Goal: Task Accomplishment & Management: Complete application form

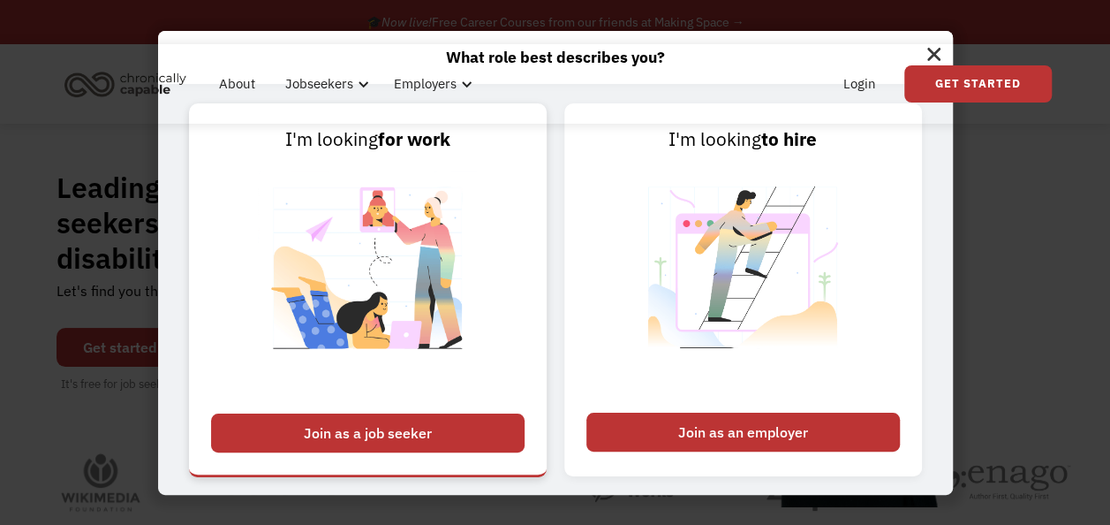
click at [395, 435] on div "Join as a job seeker" at bounding box center [368, 432] width 314 height 39
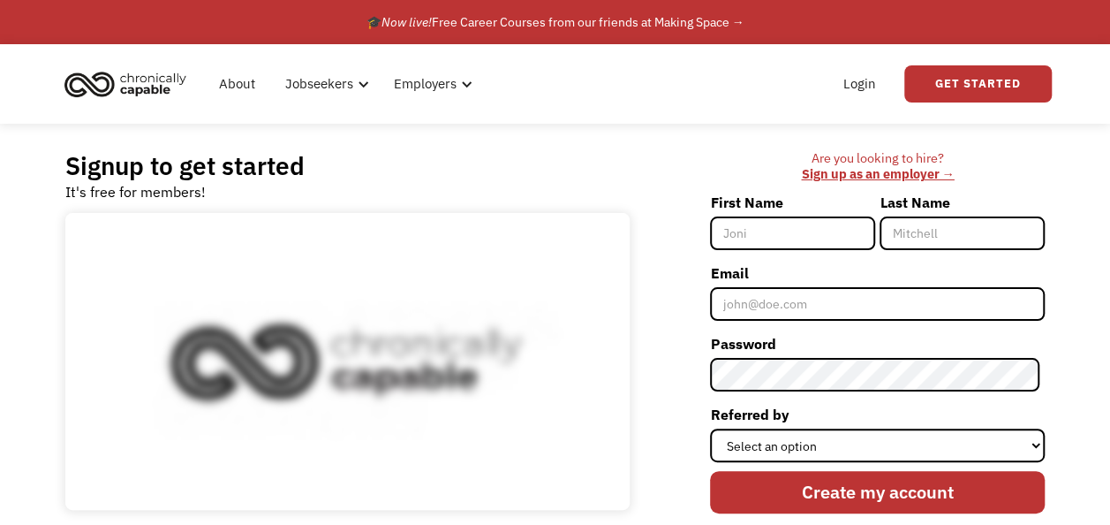
click at [786, 218] on input "First Name" at bounding box center [792, 233] width 165 height 34
click at [774, 231] on input "First Name" at bounding box center [792, 233] width 165 height 34
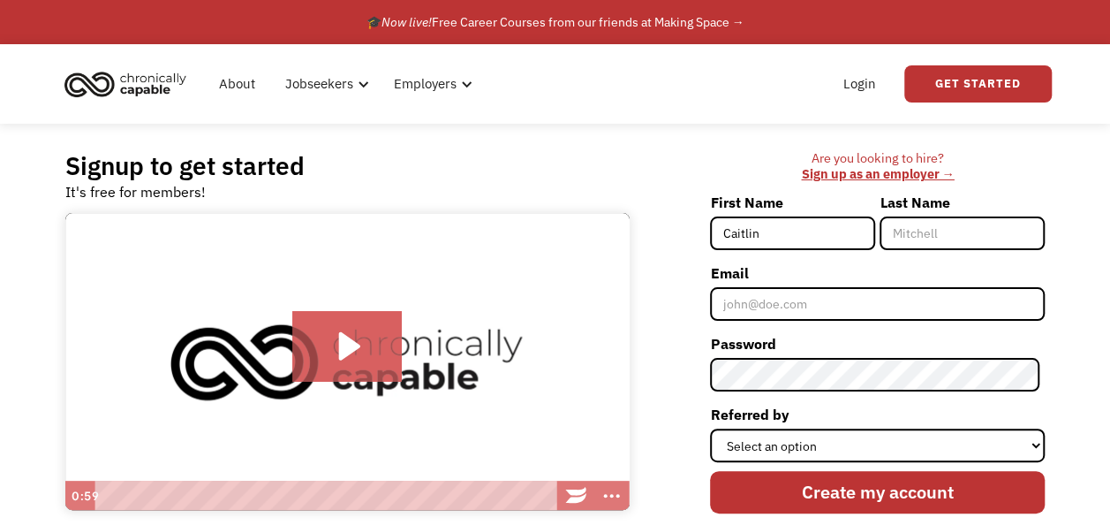
type input "Caitlin"
type input "c"
type input "[PERSON_NAME]"
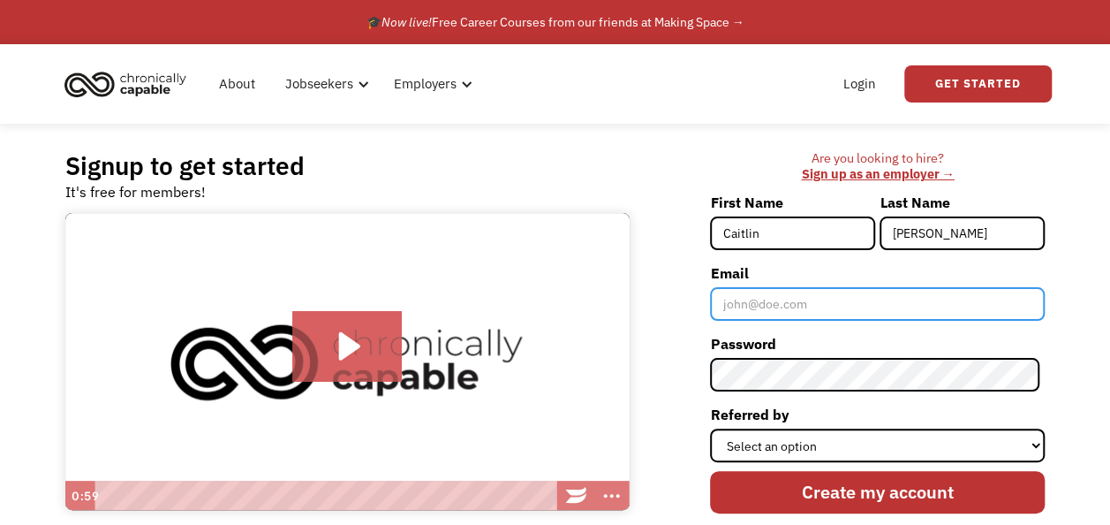
click at [773, 298] on input "Email" at bounding box center [877, 304] width 335 height 34
type input "caitlin.papin@yahoo.com"
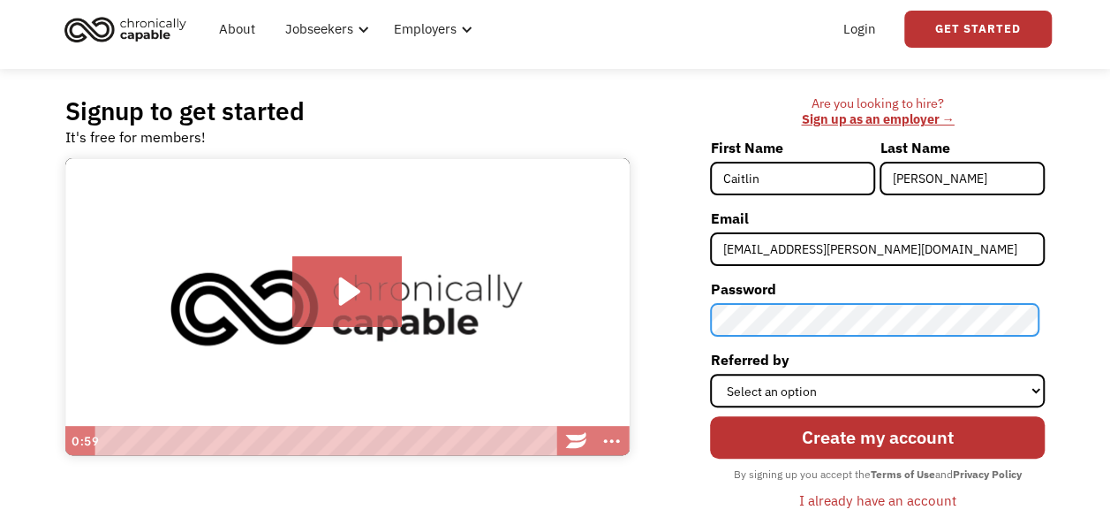
scroll to position [55, 0]
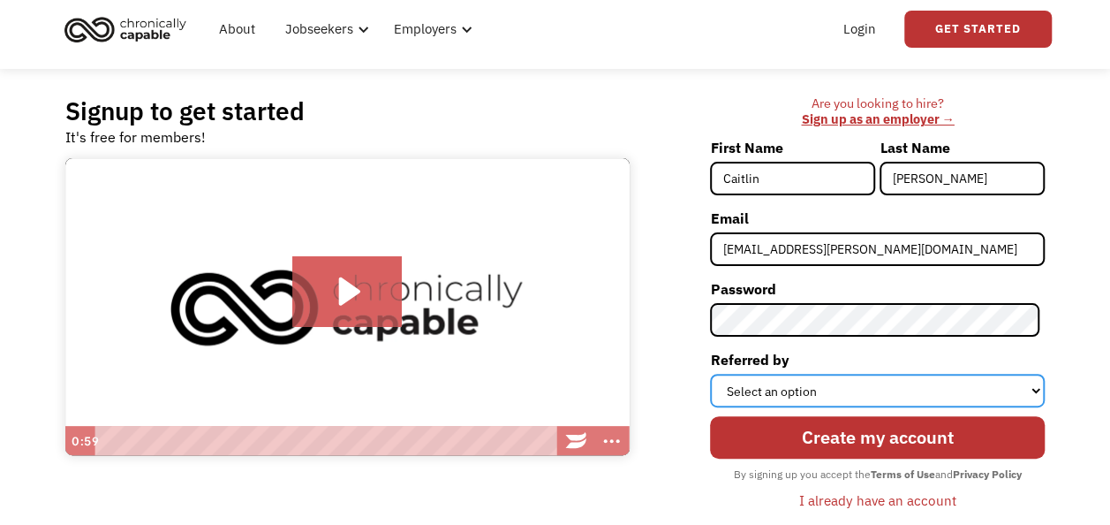
click at [805, 392] on select "Select an option Instagram Facebook Twitter Search Engine News Article Word of …" at bounding box center [877, 391] width 335 height 34
select select "Search Engine"
click at [715, 374] on select "Select an option Instagram Facebook Twitter Search Engine News Article Word of …" at bounding box center [877, 391] width 335 height 34
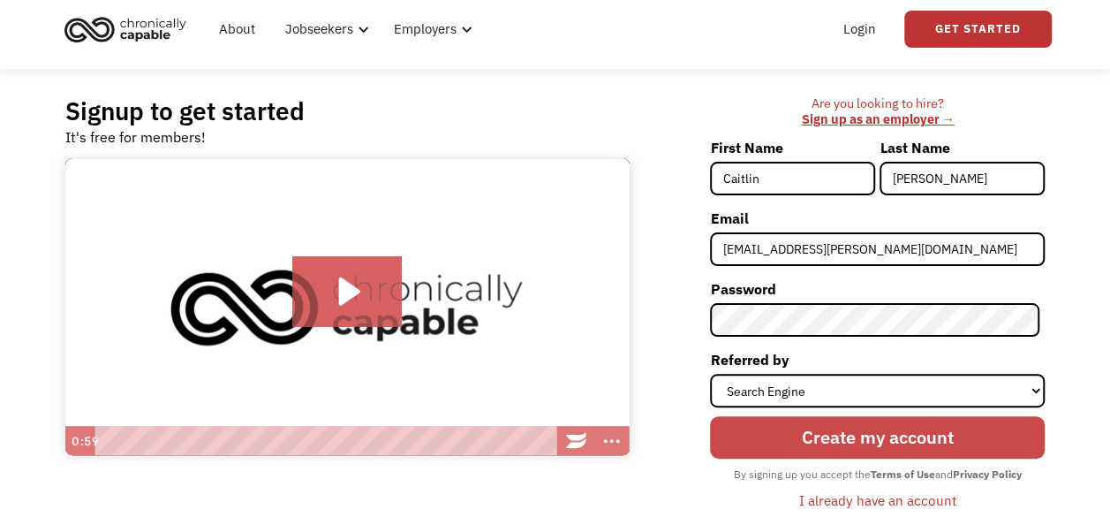
click at [877, 434] on input "Create my account" at bounding box center [877, 437] width 335 height 42
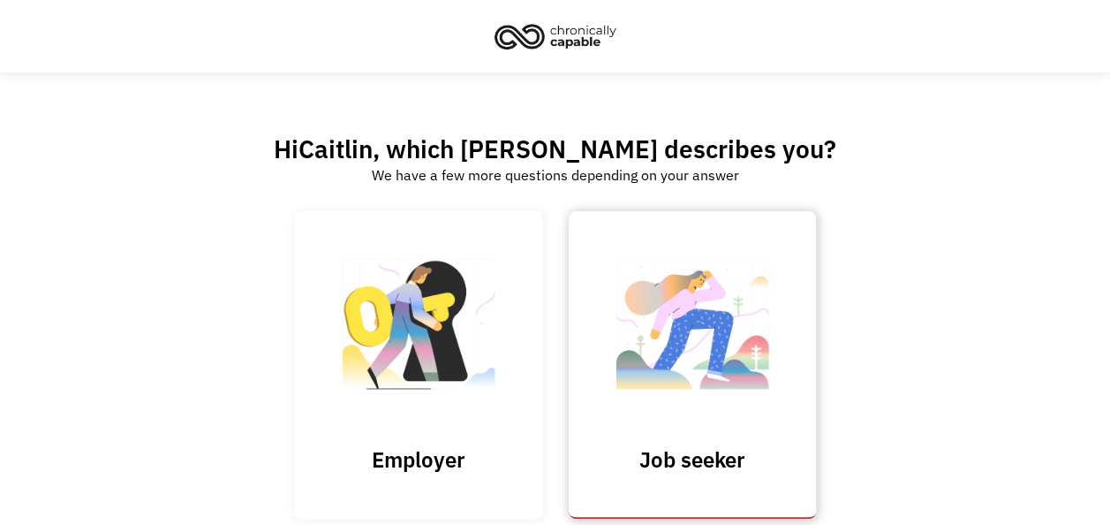
click at [713, 382] on img at bounding box center [692, 332] width 177 height 172
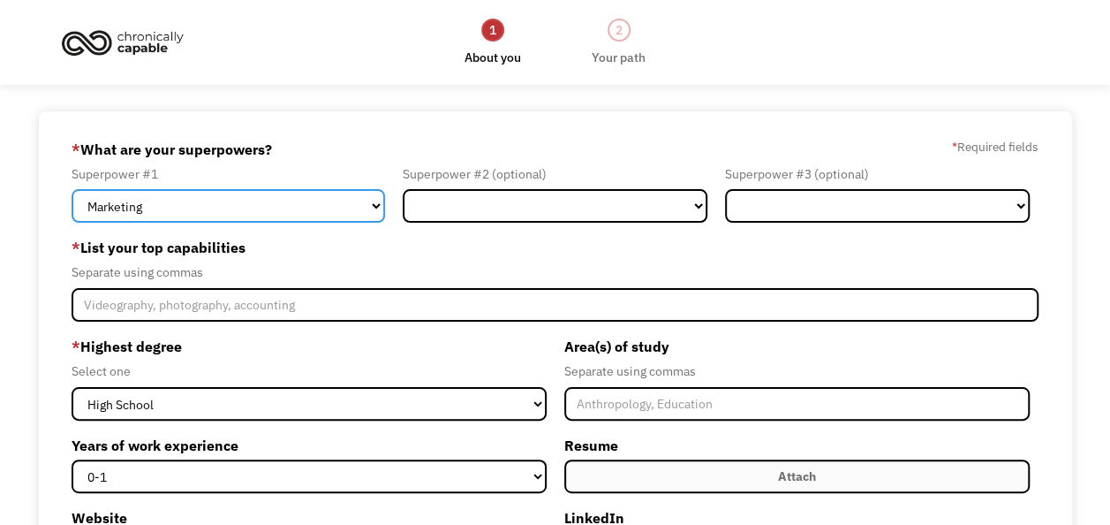
click at [372, 215] on select "Marketing Human Resources Finance Technology Operations Sales Industrial & Manu…" at bounding box center [229, 206] width 314 height 34
select select "Science & Education"
click at [72, 189] on select "Marketing Human Resources Finance Technology Operations Sales Industrial & Manu…" at bounding box center [229, 206] width 314 height 34
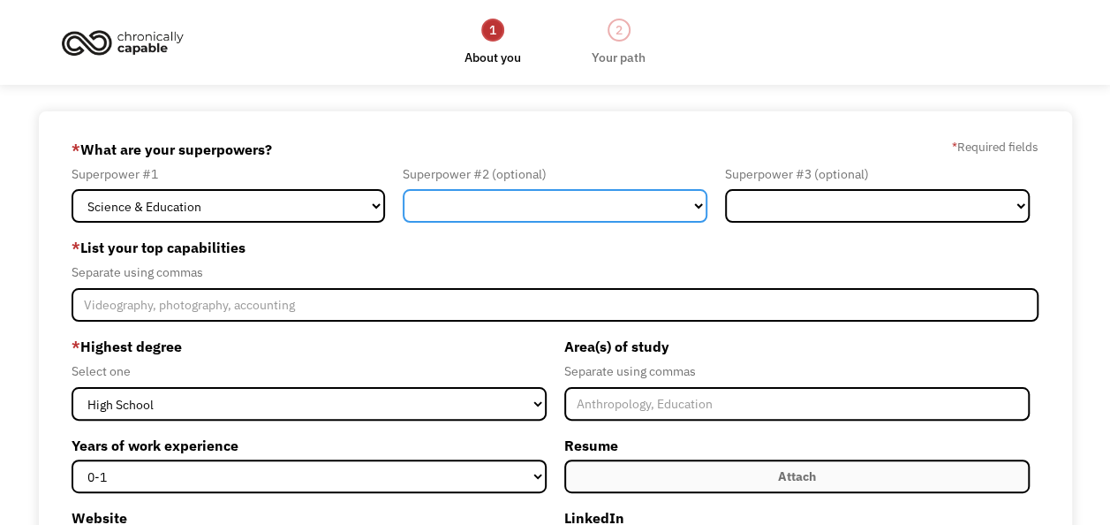
click at [524, 192] on select "Marketing Human Resources Finance Technology Operations Sales Industrial & Manu…" at bounding box center [555, 206] width 305 height 34
select select "Administration"
click at [403, 189] on select "Marketing Human Resources Finance Technology Operations Sales Industrial & Manu…" at bounding box center [555, 206] width 305 height 34
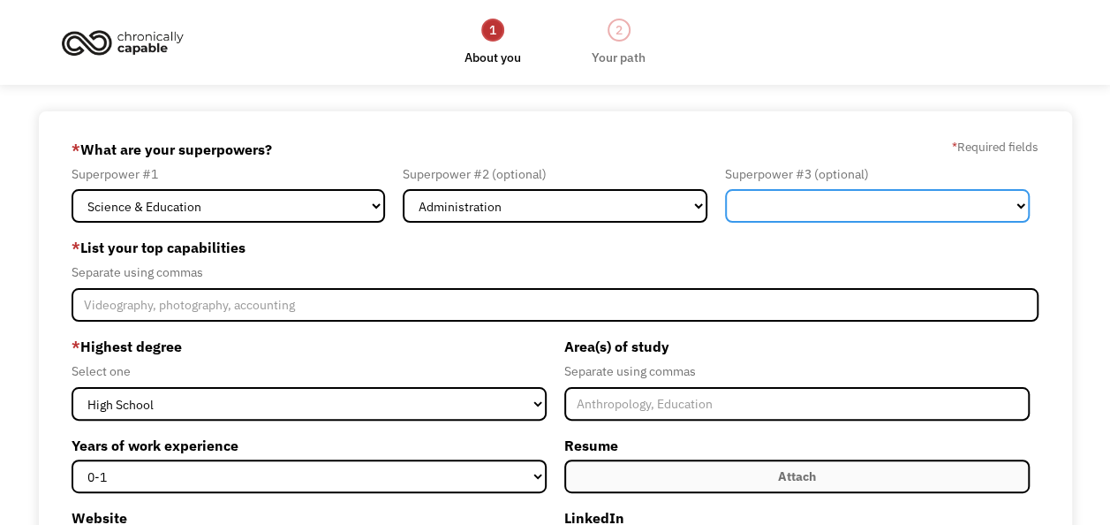
click at [788, 202] on select "Marketing Human Resources Finance Technology Operations Sales Industrial & Manu…" at bounding box center [877, 206] width 305 height 34
select select "Other"
click at [725, 189] on select "Marketing Human Resources Finance Technology Operations Sales Industrial & Manu…" at bounding box center [877, 206] width 305 height 34
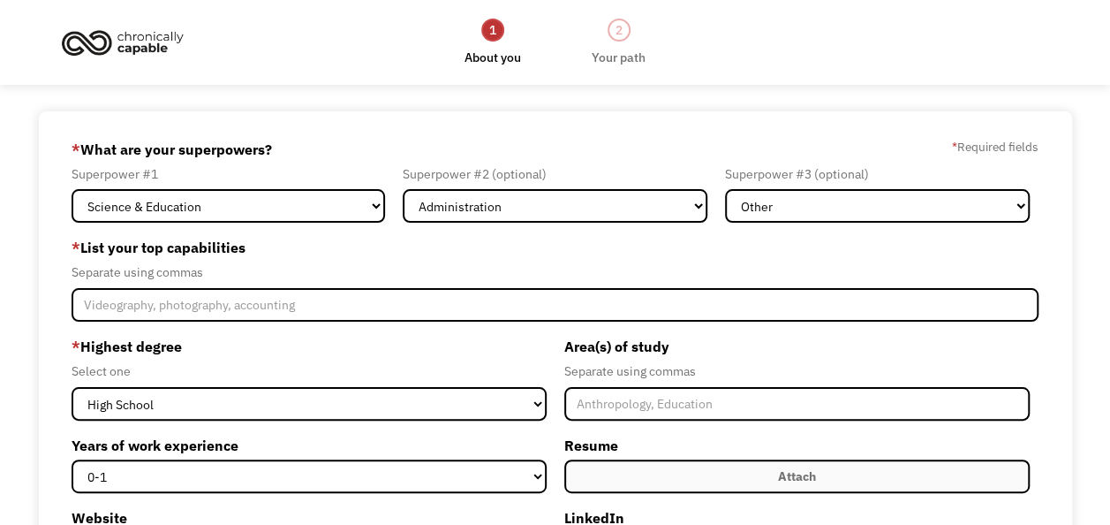
click at [486, 260] on label "* List your top capabilities" at bounding box center [555, 247] width 967 height 28
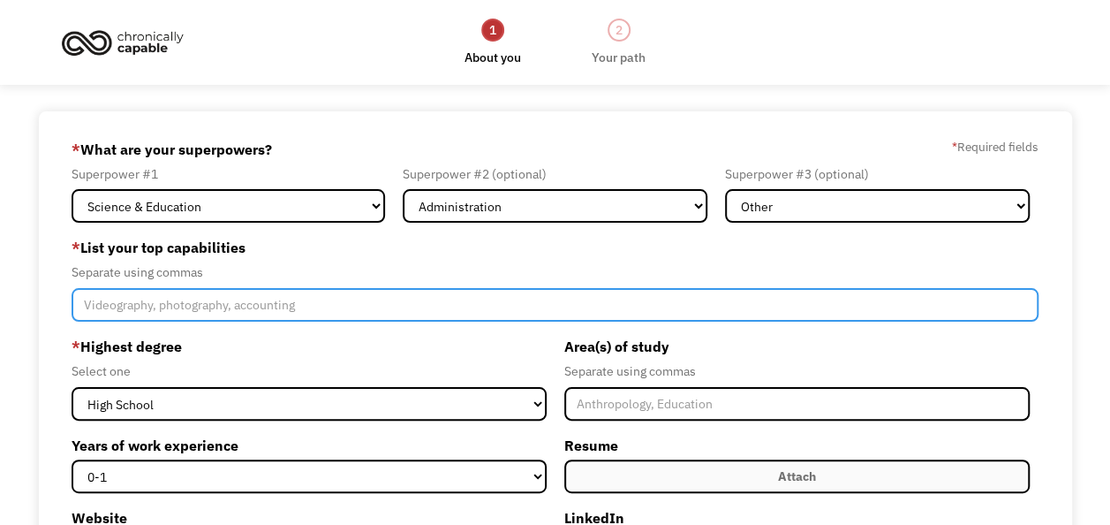
click at [449, 309] on input "Member-Create-Step1" at bounding box center [555, 305] width 967 height 34
type input "Education, Curriculum Creation,"
drag, startPoint x: 449, startPoint y: 309, endPoint x: 53, endPoint y: 303, distance: 395.7
click at [53, 303] on div "68b0c68d0f4281b2632b835d caitlin.papin@yahoo.com Caitlin Papin Search Engine * …" at bounding box center [555, 469] width 1033 height 717
click at [106, 302] on input "Member-Create-Step1" at bounding box center [555, 305] width 967 height 34
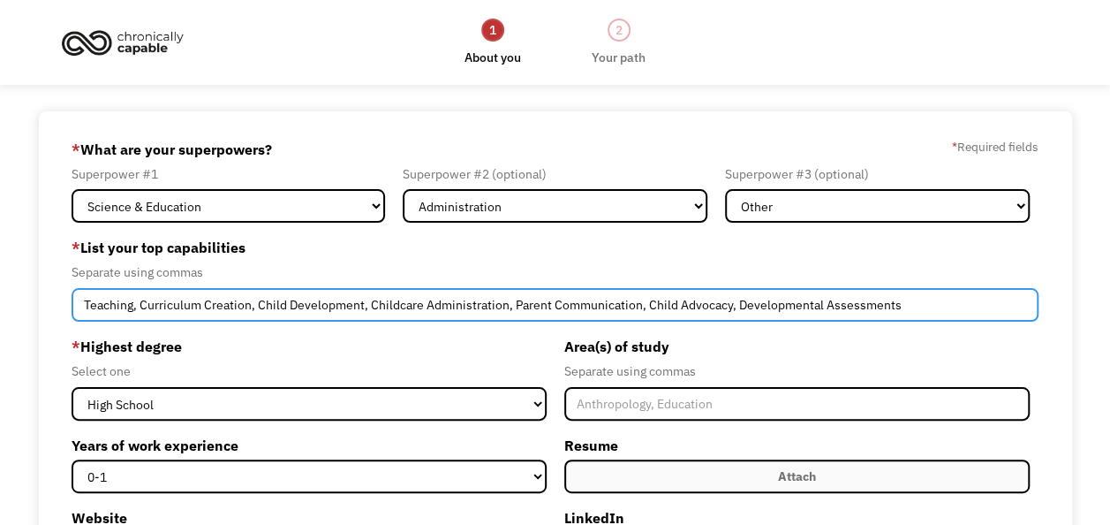
type input "Teaching, Curriculum Creation, Child Development, Childcare Administration, Par…"
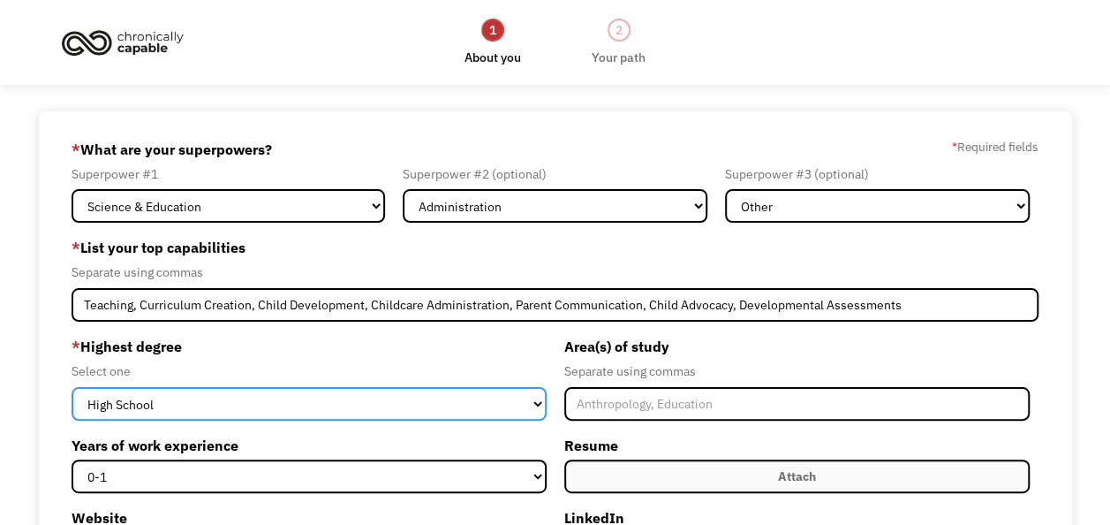
click at [419, 405] on select "High School Associates Bachelors Master's PhD" at bounding box center [309, 404] width 474 height 34
select select "masters"
click at [72, 387] on select "High School Associates Bachelors Master's PhD" at bounding box center [309, 404] width 474 height 34
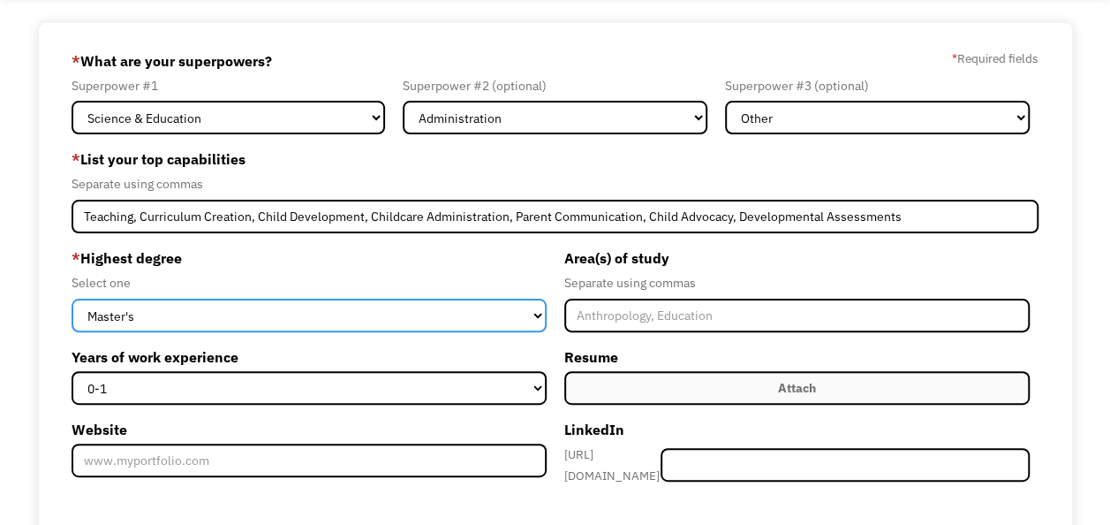
scroll to position [96, 0]
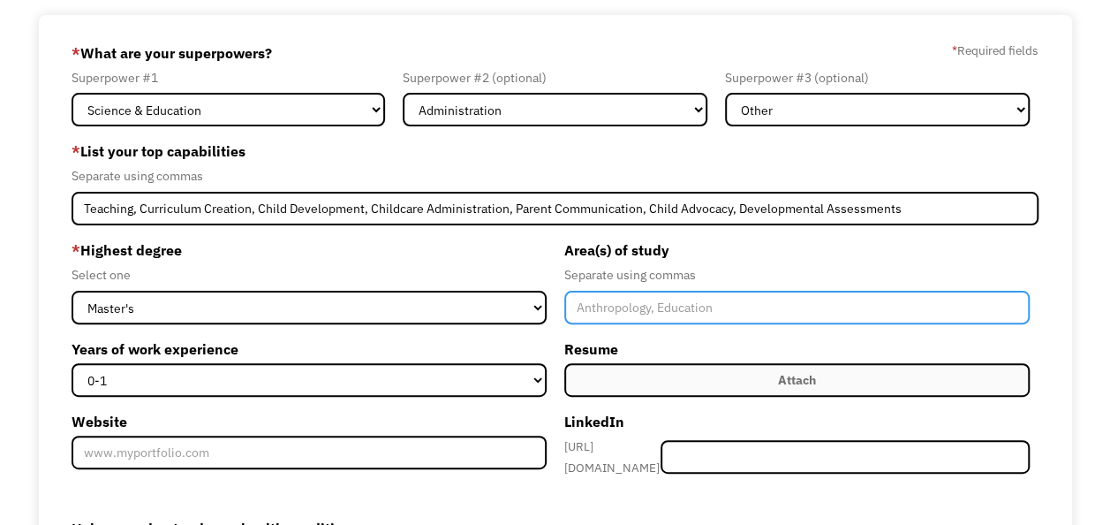
click at [760, 297] on input "Member-Create-Step1" at bounding box center [796, 308] width 465 height 34
type input "Early Childhood Education"
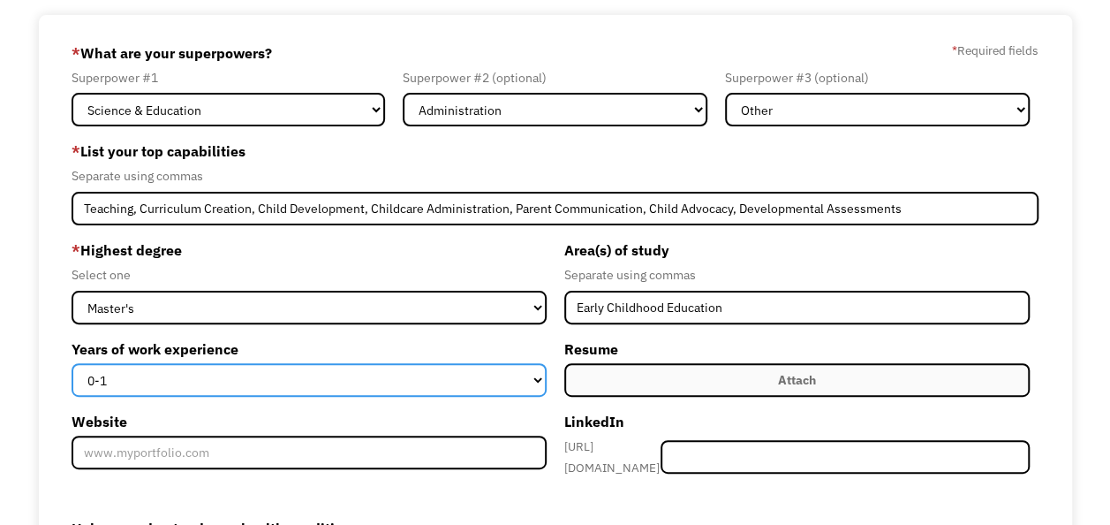
click at [420, 384] on select "0-1 2-4 5-10 11-15 15+" at bounding box center [309, 380] width 474 height 34
select select "5-10"
click at [72, 363] on select "0-1 2-4 5-10 11-15 15+" at bounding box center [309, 380] width 474 height 34
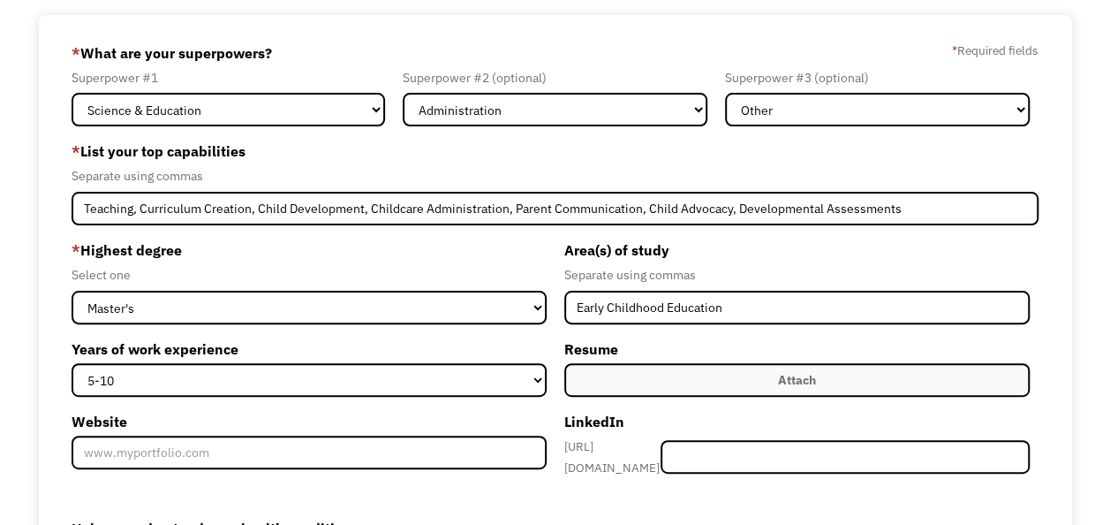
click at [666, 383] on label "Attach" at bounding box center [796, 380] width 465 height 34
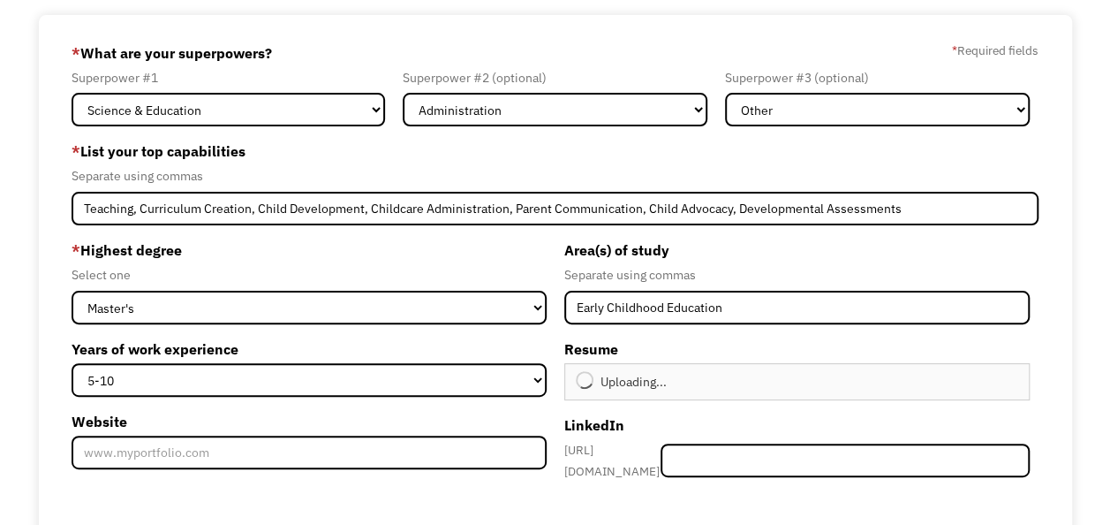
type input "Continue"
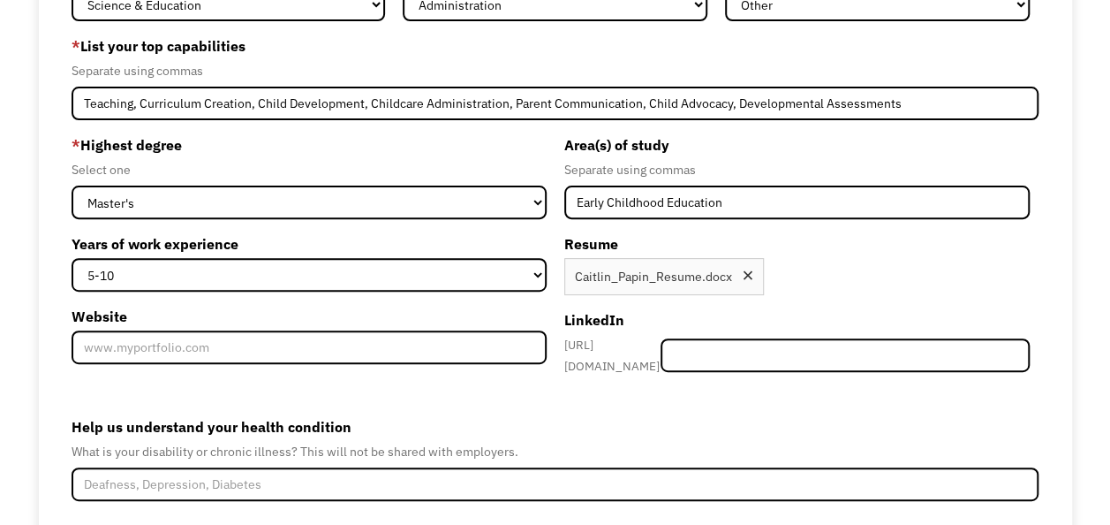
scroll to position [323, 0]
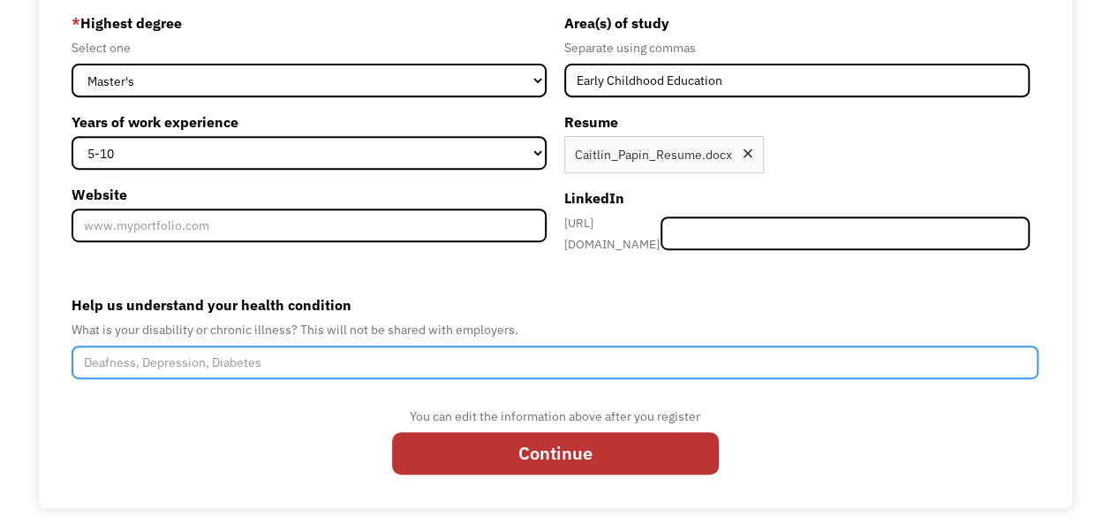
click at [276, 354] on input "Help us understand your health condition" at bounding box center [555, 362] width 967 height 34
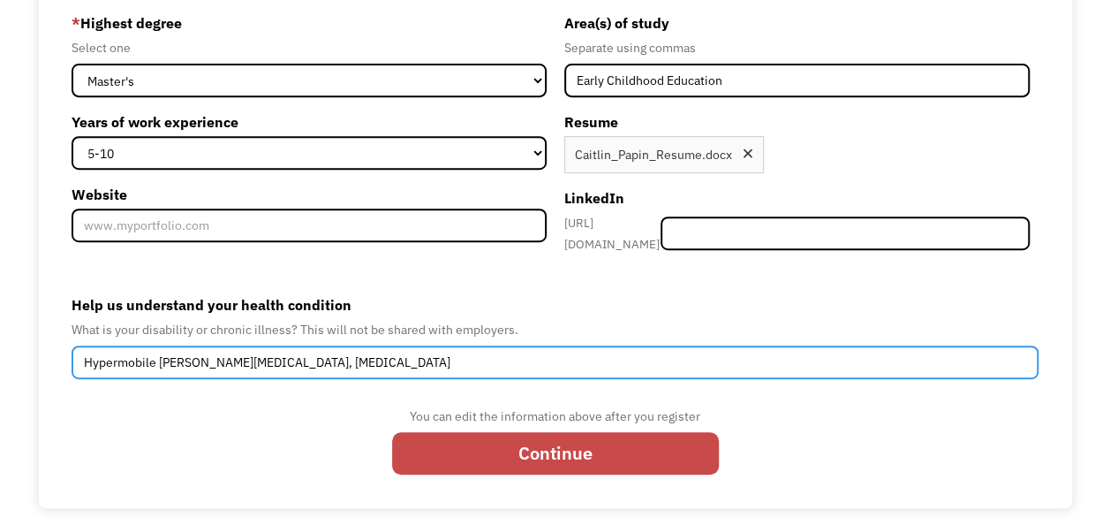
type input "Hypermobile Ehlers Danlos Syndrome, Inappropriate Sinus Tachycardia"
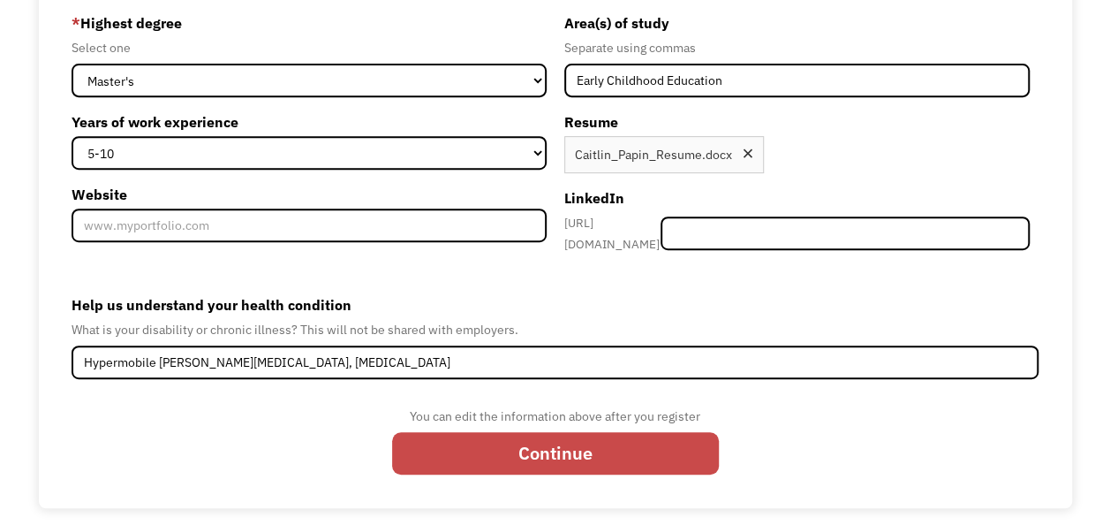
click at [583, 432] on input "Continue" at bounding box center [555, 453] width 327 height 42
type input "Please wait..."
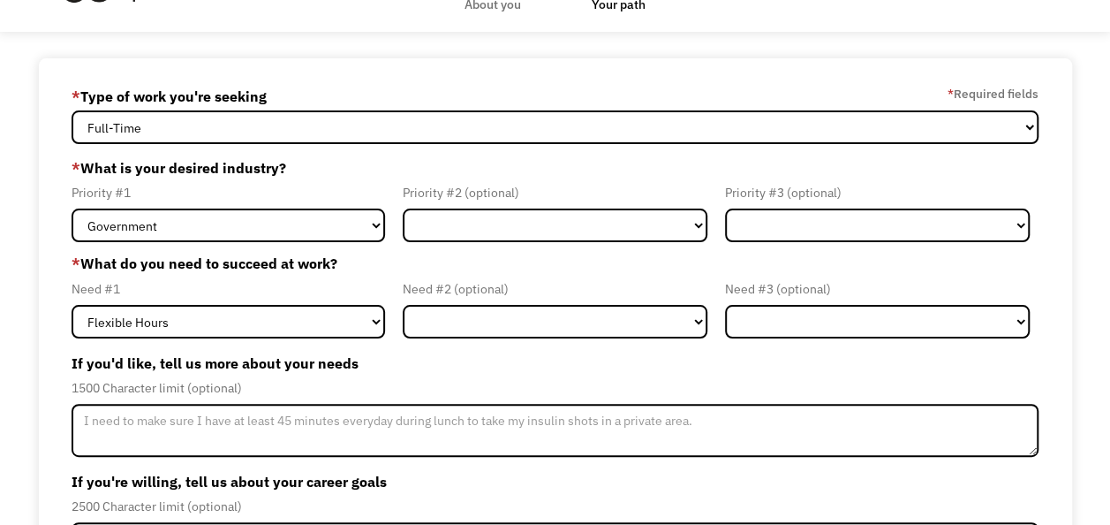
scroll to position [62, 0]
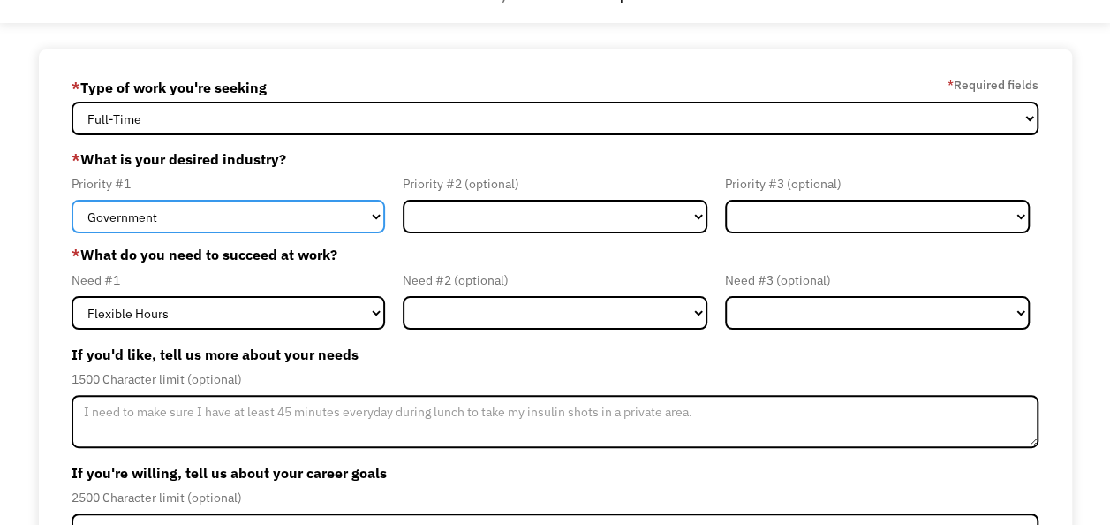
click at [346, 219] on select "Government Finance & Insurance Health & Social Care Tech & Engineering Creative…" at bounding box center [229, 217] width 314 height 34
select select "Education"
click at [72, 200] on select "Government Finance & Insurance Health & Social Care Tech & Engineering Creative…" at bounding box center [229, 217] width 314 height 34
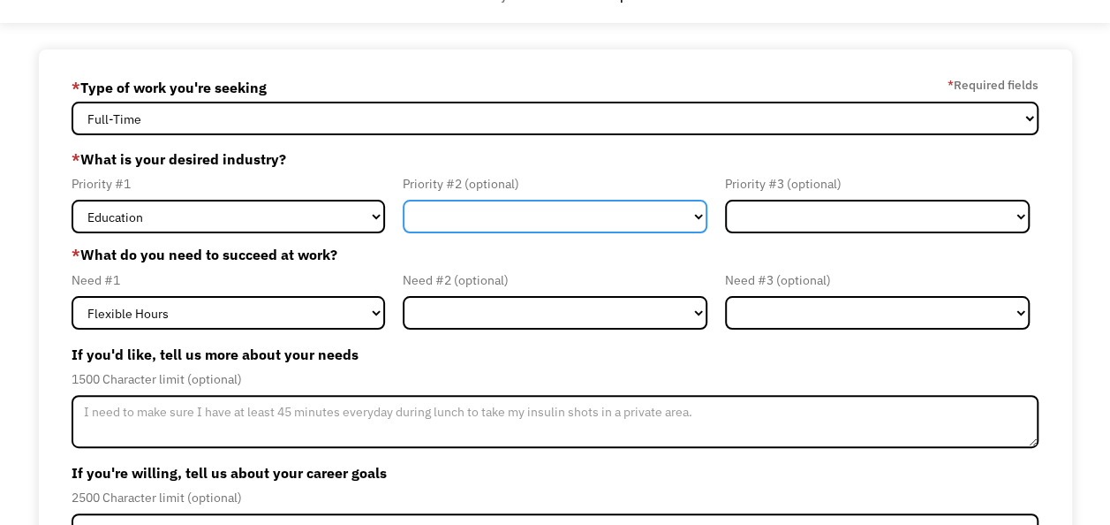
click at [511, 211] on select "Government Finance & Insurance Health & Social Care Tech & Engineering Creative…" at bounding box center [555, 217] width 305 height 34
select select "Administrative"
click at [403, 200] on select "Government Finance & Insurance Health & Social Care Tech & Engineering Creative…" at bounding box center [555, 217] width 305 height 34
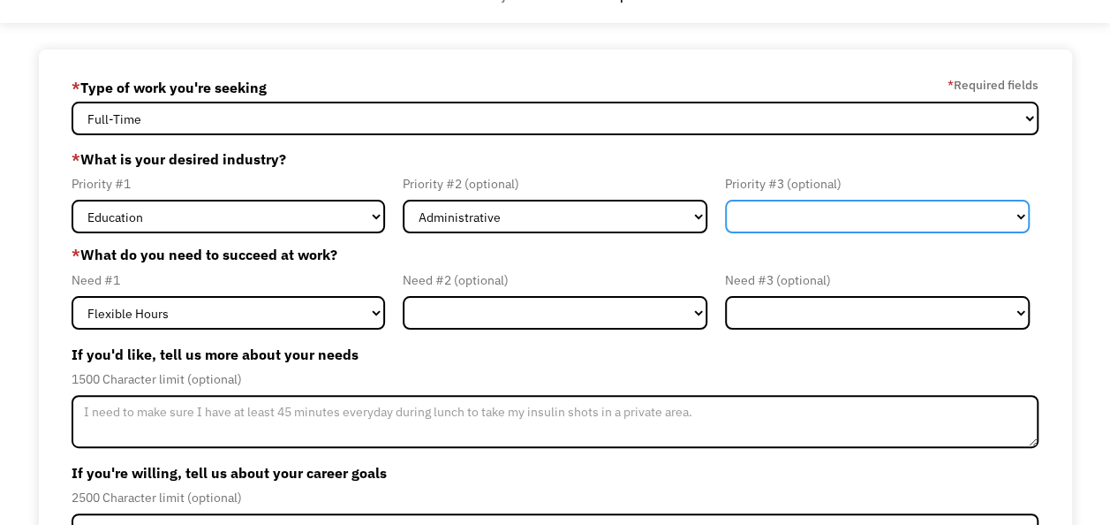
click at [767, 221] on select "Government Finance & Insurance Health & Social Care Tech & Engineering Creative…" at bounding box center [877, 217] width 305 height 34
select select "Creative & Design"
click at [725, 200] on select "Government Finance & Insurance Health & Social Care Tech & Engineering Creative…" at bounding box center [877, 217] width 305 height 34
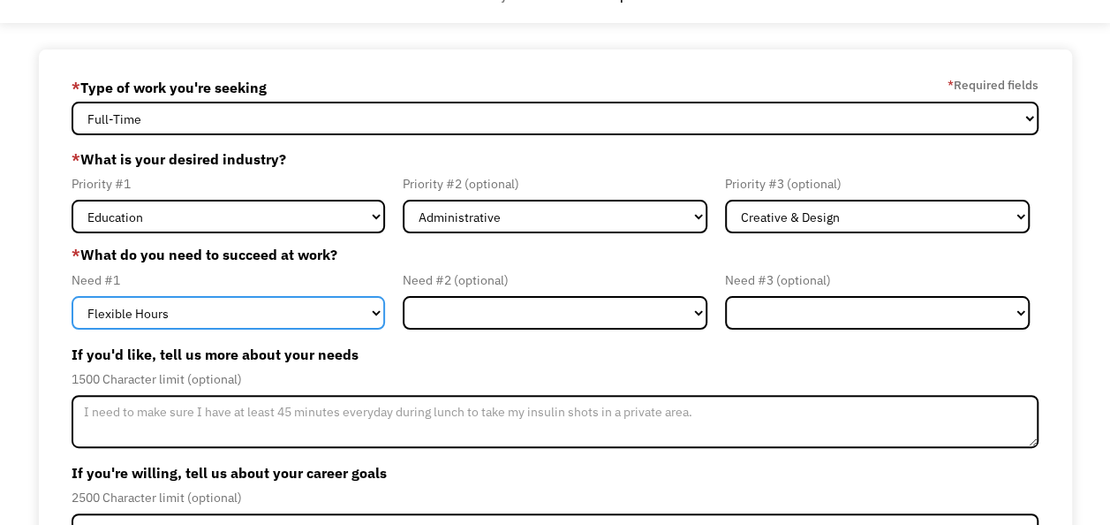
click at [276, 314] on select "Flexible Hours Remote Work Service Animal On-site Accommodations Visual Support…" at bounding box center [229, 313] width 314 height 34
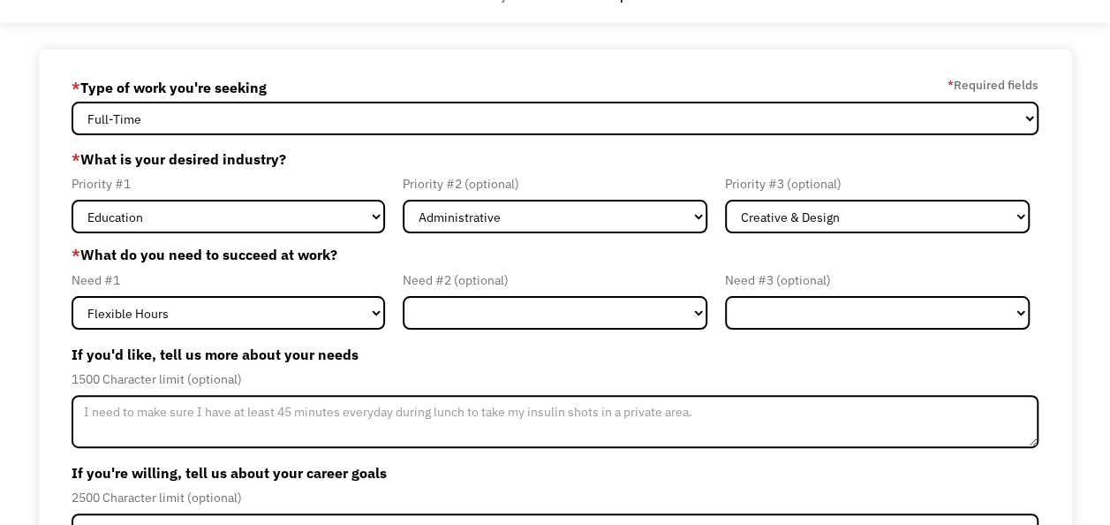
click at [470, 294] on div "Need #2 (optional) Flexible Hours Remote Work Service Animal On-site Accommodat…" at bounding box center [555, 299] width 322 height 60
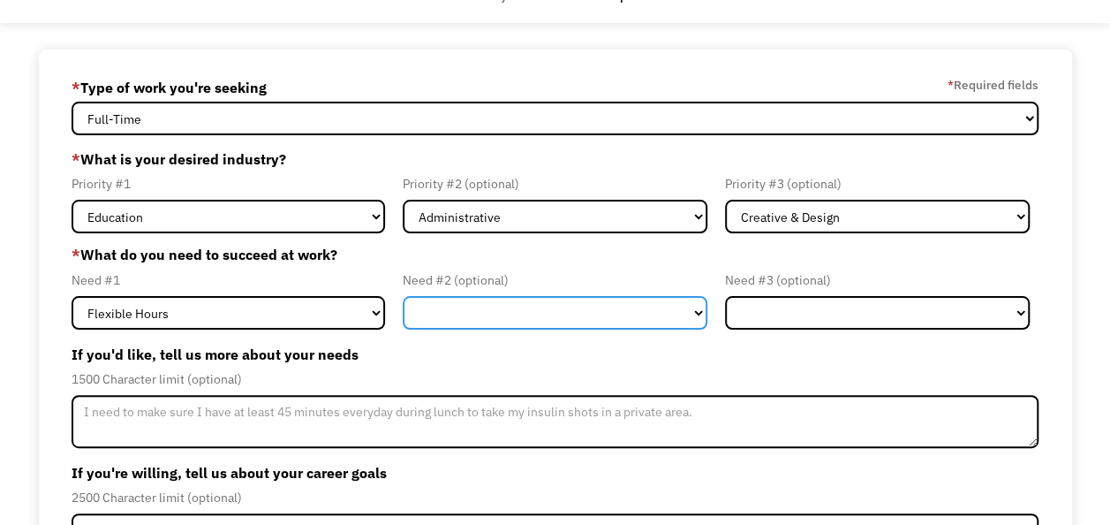
click at [501, 310] on select "Flexible Hours Remote Work Service Animal On-site Accommodations Visual Support…" at bounding box center [555, 313] width 305 height 34
select select "Remote Work"
click at [403, 296] on select "Flexible Hours Remote Work Service Animal On-site Accommodations Visual Support…" at bounding box center [555, 313] width 305 height 34
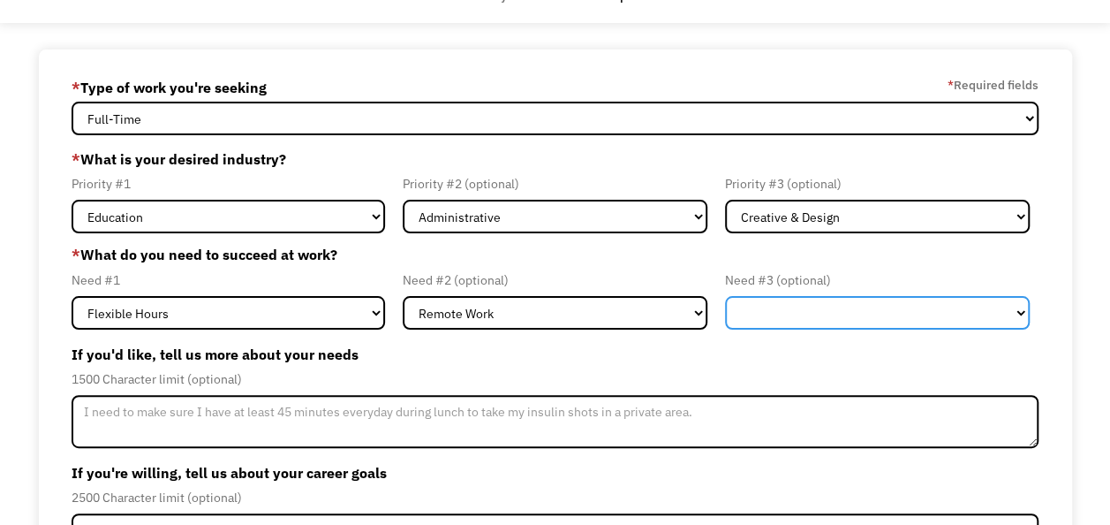
click at [791, 307] on select "Flexible Hours Remote Work Service Animal On-site Accommodations Visual Support…" at bounding box center [877, 313] width 305 height 34
select select "On-site Accommodations"
click at [725, 296] on select "Flexible Hours Remote Work Service Animal On-site Accommodations Visual Support…" at bounding box center [877, 313] width 305 height 34
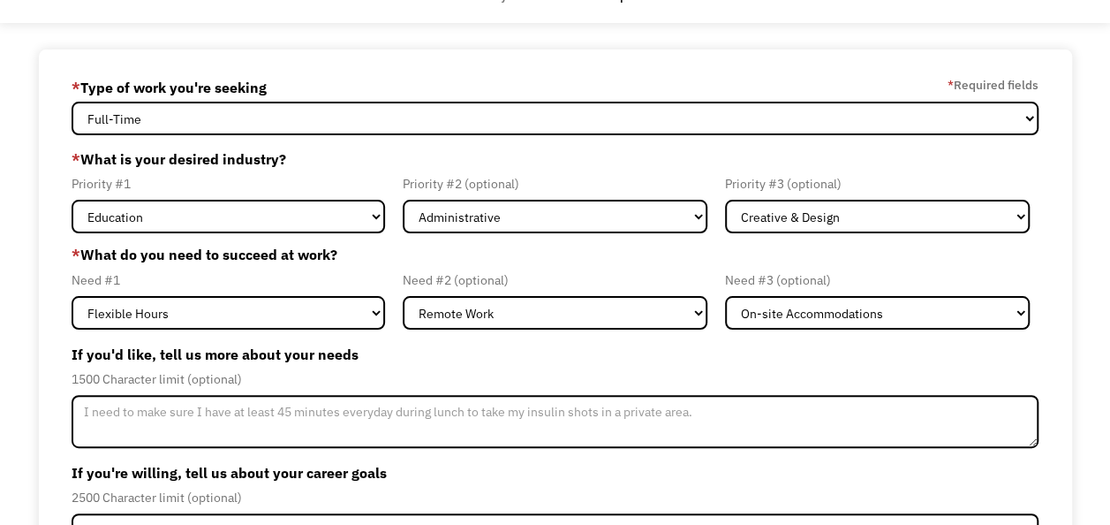
click at [919, 359] on label "If you'd like, tell us more about your needs" at bounding box center [555, 354] width 967 height 28
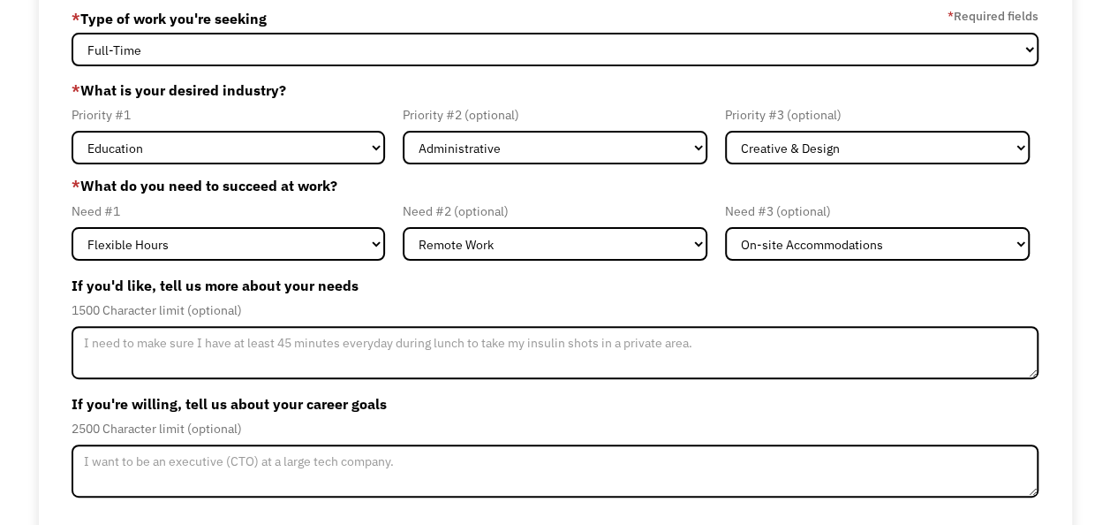
scroll to position [170, 0]
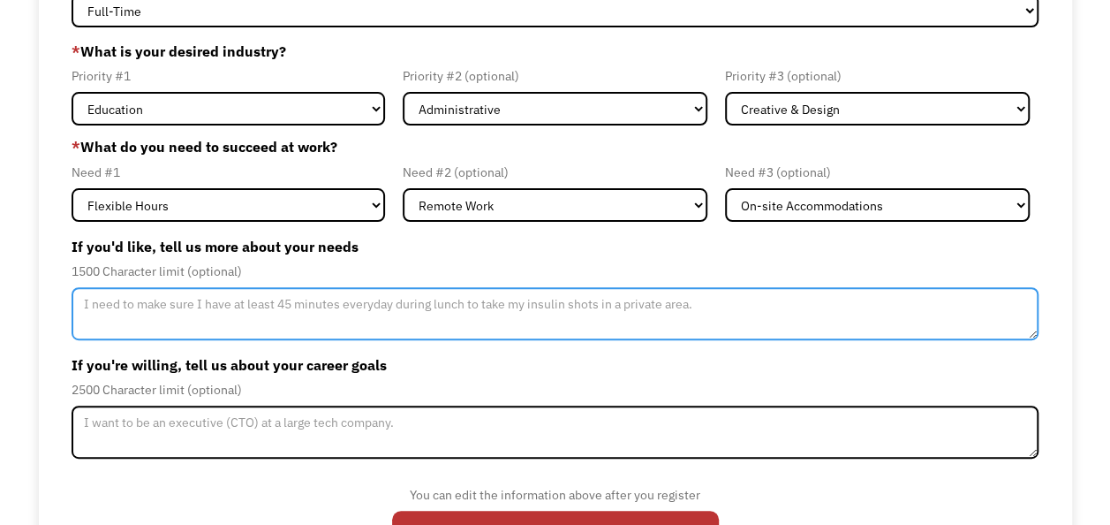
click at [511, 299] on textarea "Member-Update-Form-Step2" at bounding box center [555, 313] width 967 height 53
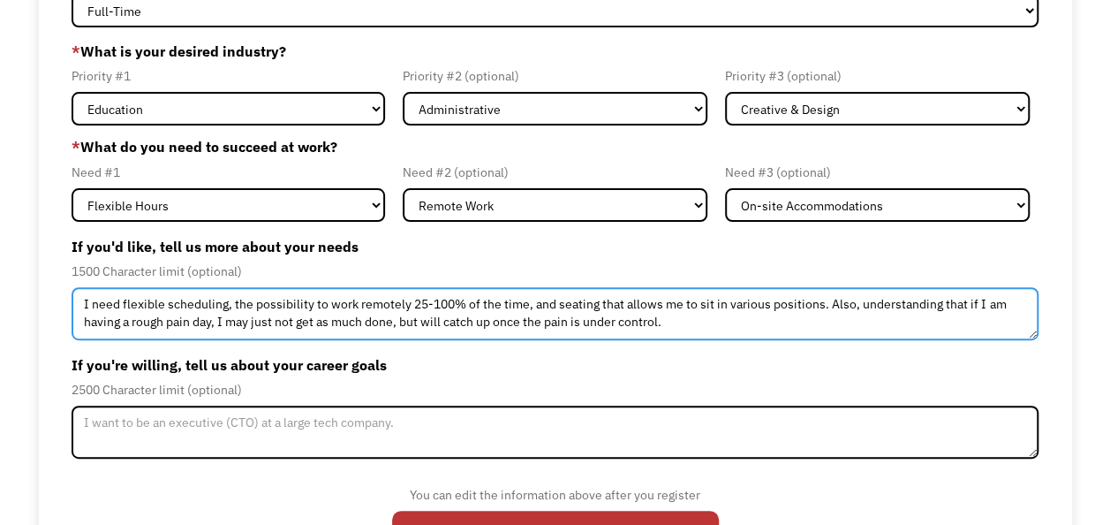
type textarea "I need flexible scheduling, the possibility to work remotely 25-100% of the tim…"
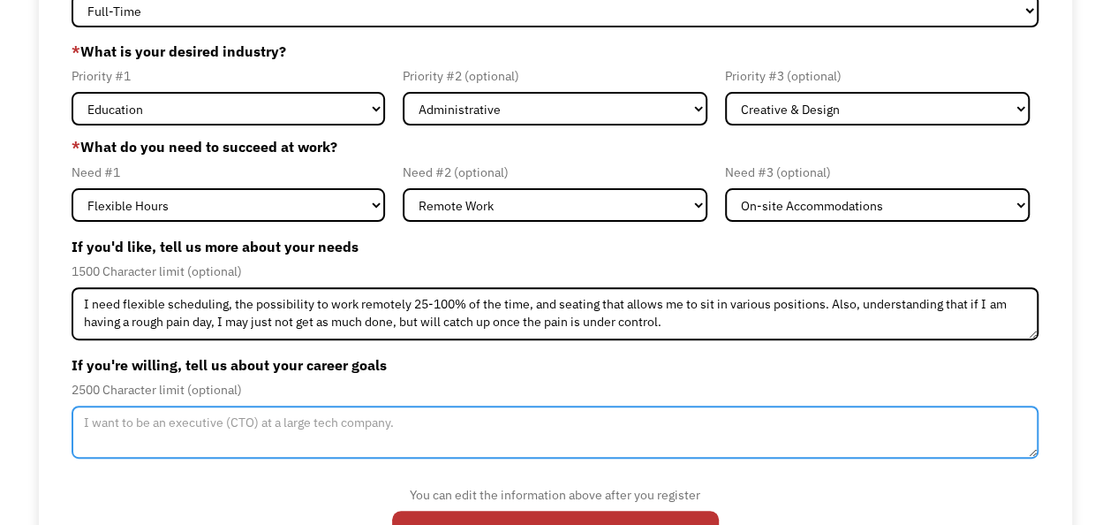
click at [357, 419] on textarea "Member-Update-Form-Step2" at bounding box center [555, 431] width 967 height 53
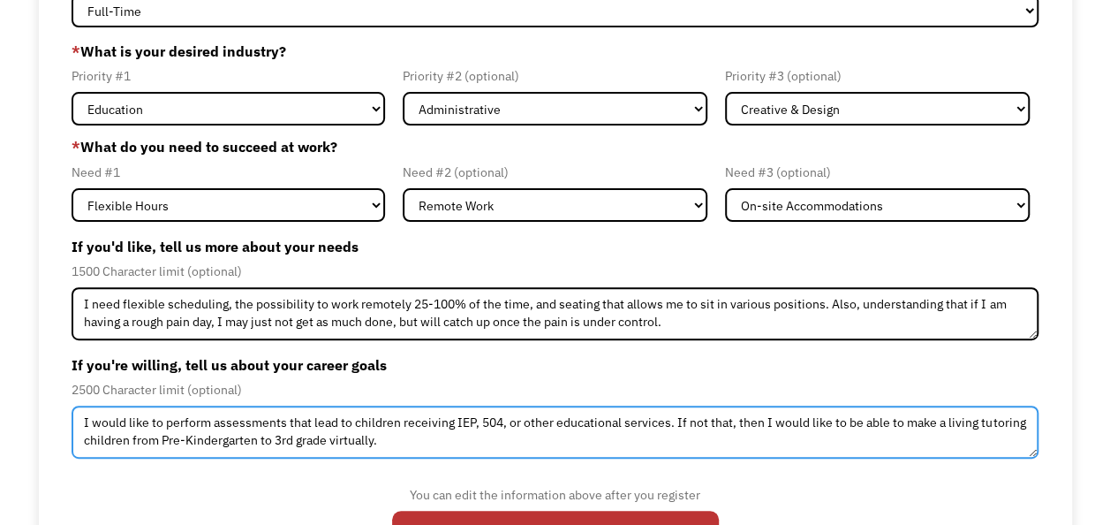
scroll to position [231, 0]
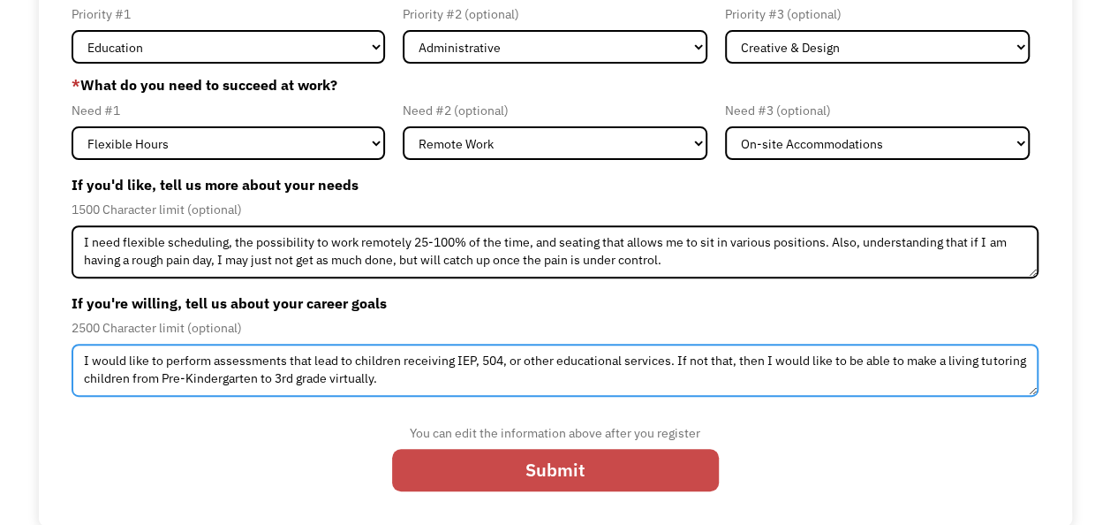
type textarea "I would like to perform assessments that lead to children receiving IEP, 504, o…"
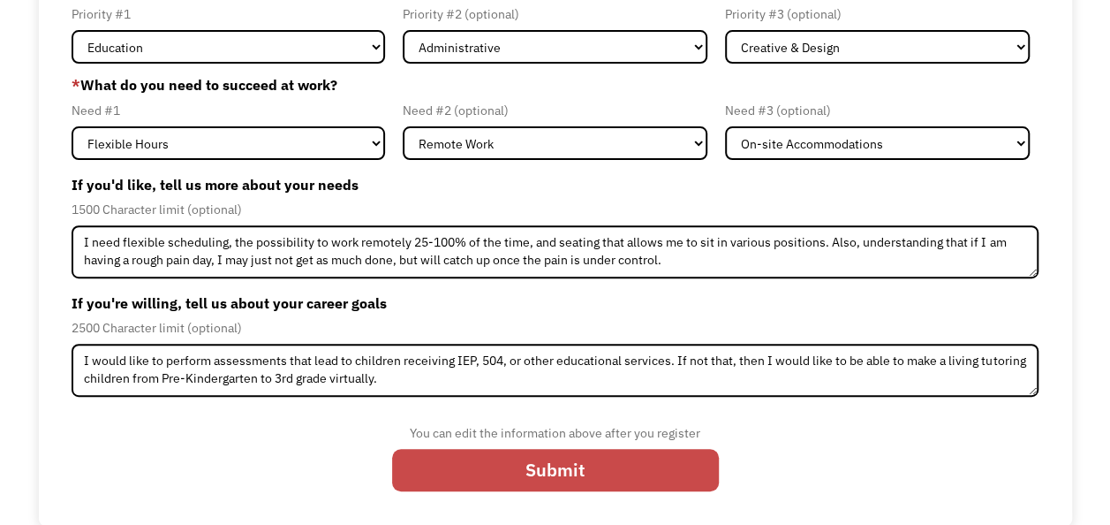
click at [640, 479] on input "Submit" at bounding box center [555, 470] width 327 height 42
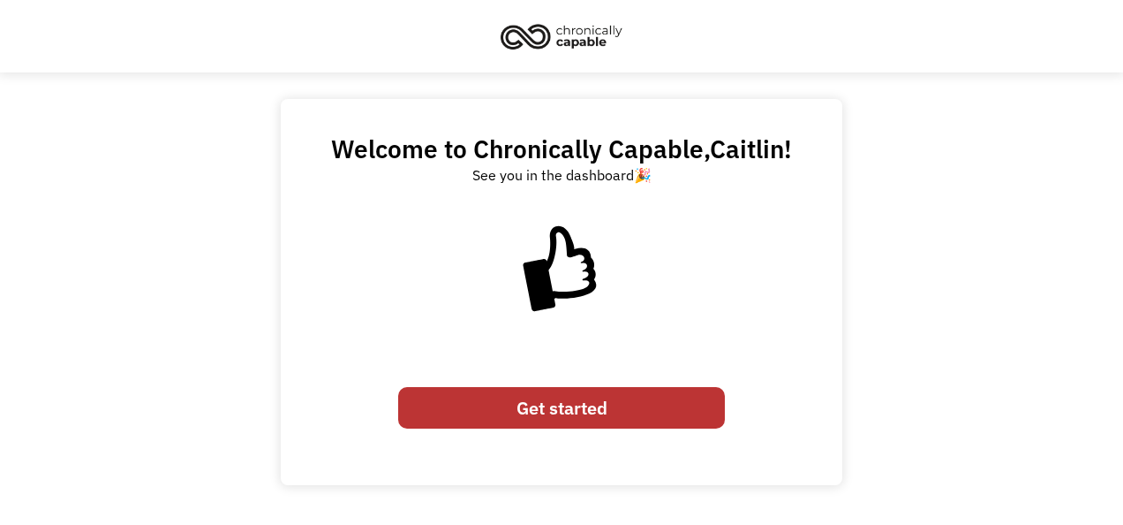
click at [602, 407] on link "Get started" at bounding box center [561, 408] width 327 height 42
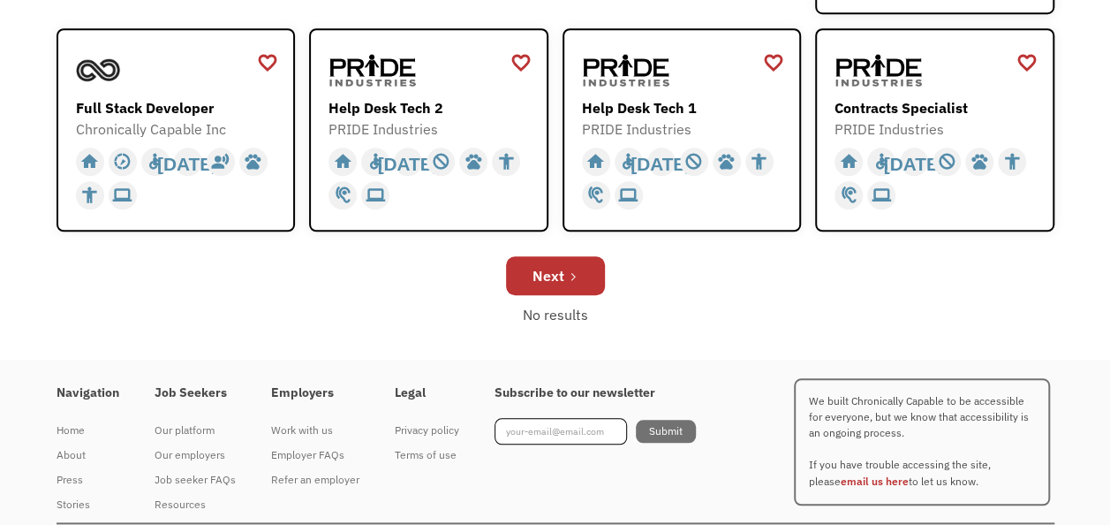
scroll to position [708, 0]
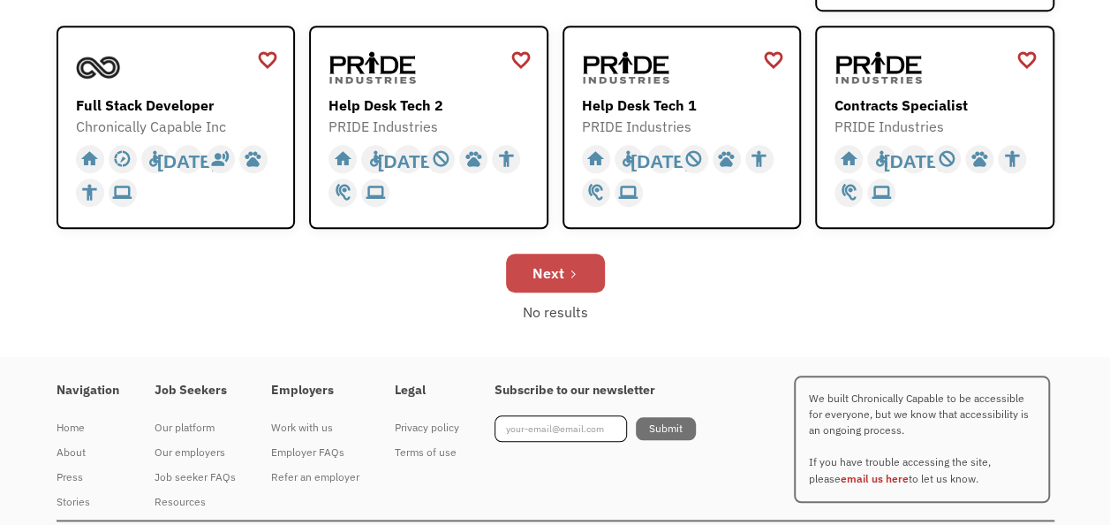
click at [585, 270] on link "Next" at bounding box center [555, 272] width 99 height 39
